Goal: Transaction & Acquisition: Download file/media

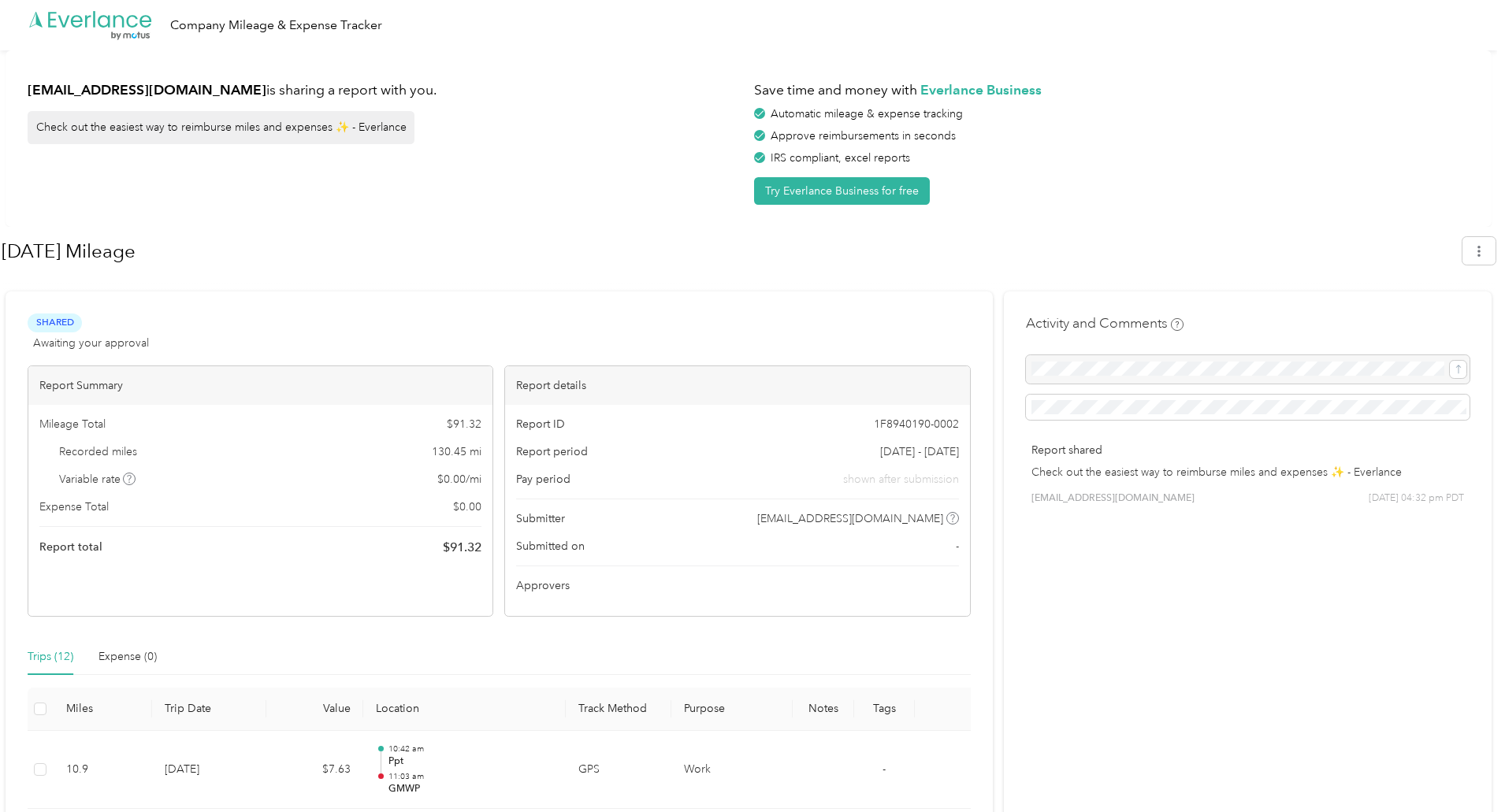
drag, startPoint x: 582, startPoint y: 213, endPoint x: 569, endPoint y: 208, distance: 13.9
click at [1484, 253] on icon "button" at bounding box center [1479, 251] width 11 height 11
click at [1445, 317] on span "Download" at bounding box center [1442, 325] width 52 height 17
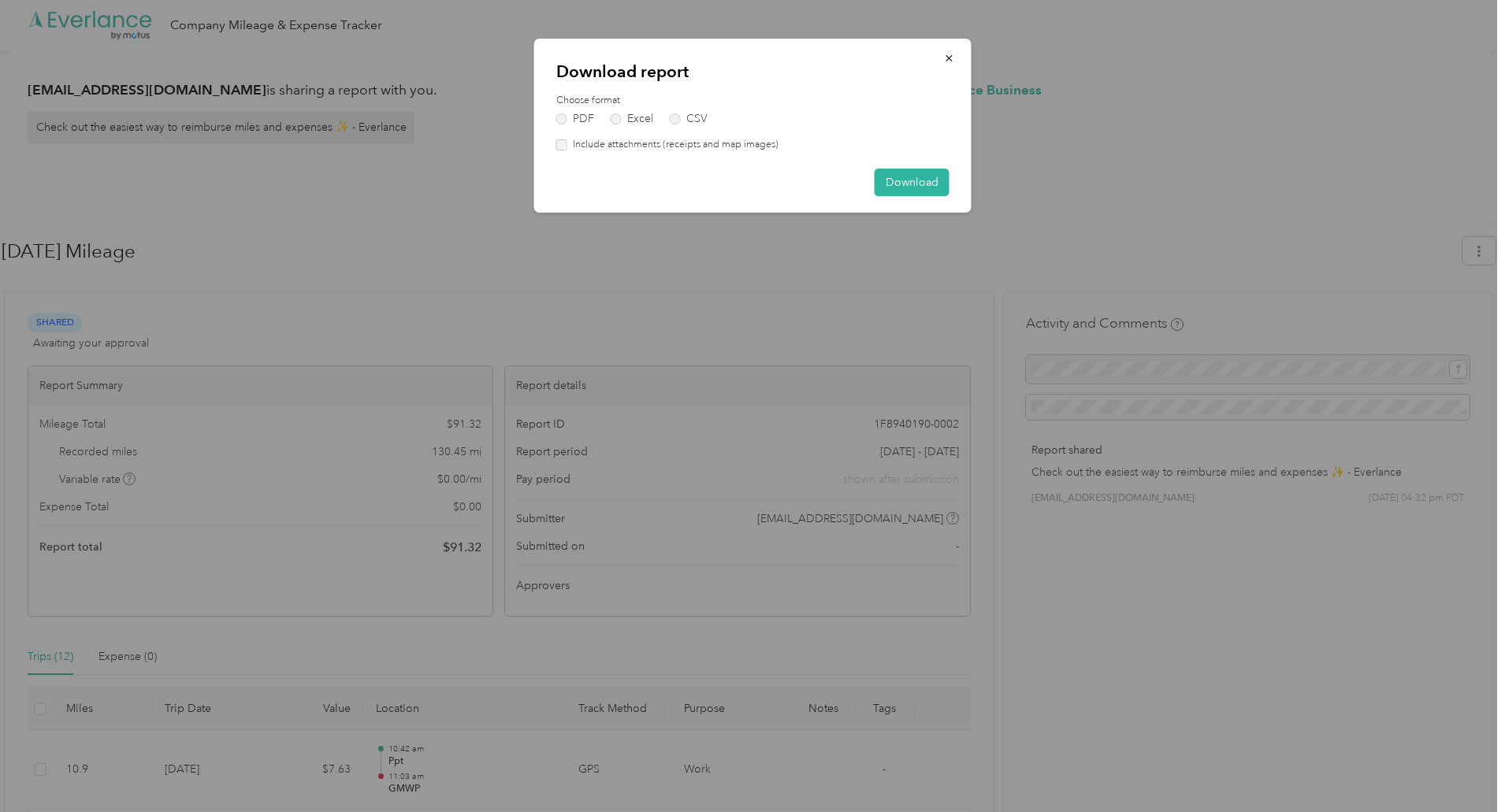
drag, startPoint x: 891, startPoint y: 174, endPoint x: 883, endPoint y: 164, distance: 12.8
click at [884, 164] on div "Download report Choose format PDF Excel CSV Include attachments (receipts and m…" at bounding box center [752, 126] width 437 height 174
click at [906, 162] on div "Download report Choose format PDF Excel CSV Include attachments (receipts and m…" at bounding box center [752, 126] width 437 height 174
click at [886, 177] on button "Download" at bounding box center [912, 182] width 75 height 28
